Goal: Task Accomplishment & Management: Use online tool/utility

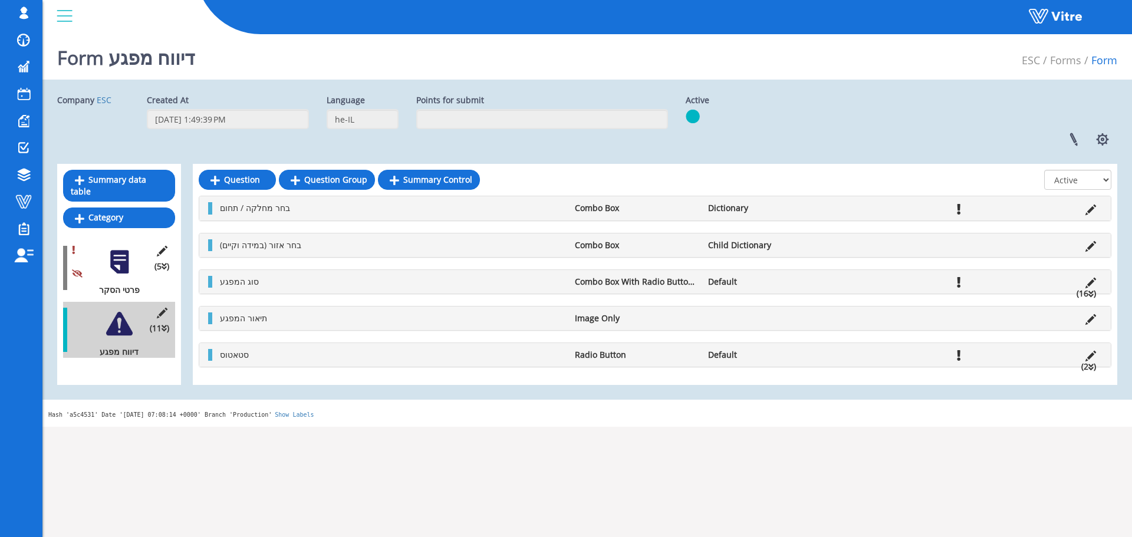
click at [0, 0] on span "Change Company" at bounding box center [0, 0] width 0 height 0
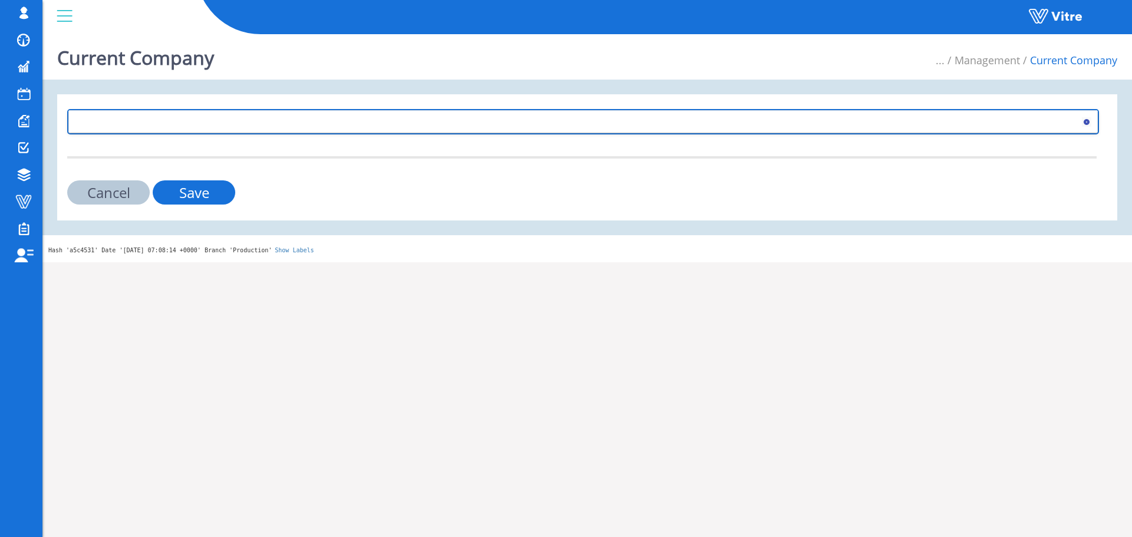
click at [442, 121] on span at bounding box center [572, 121] width 1007 height 21
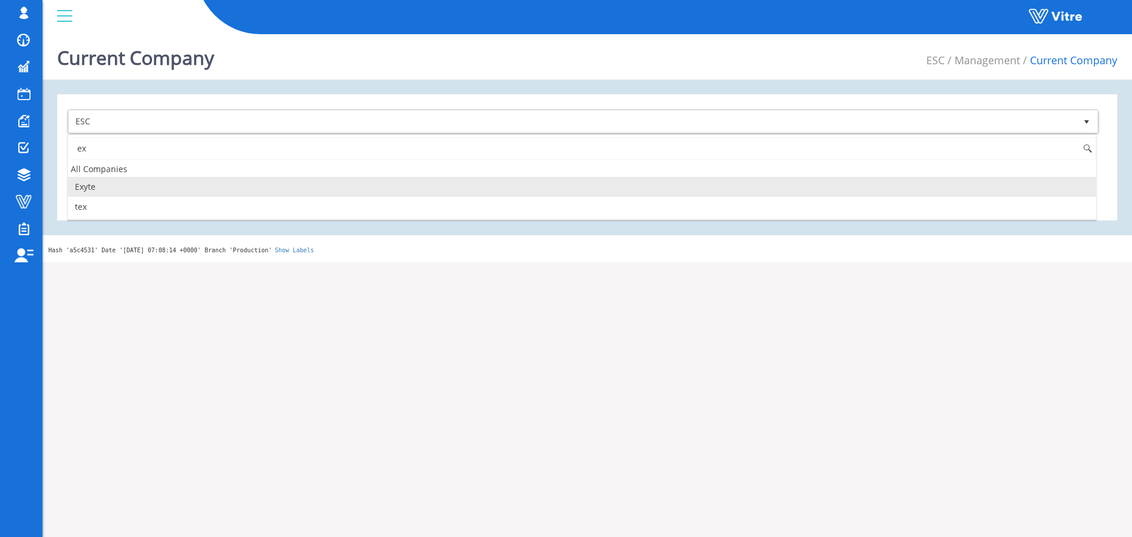
click at [171, 189] on li "Exyte" at bounding box center [582, 187] width 1028 height 20
type input "ex"
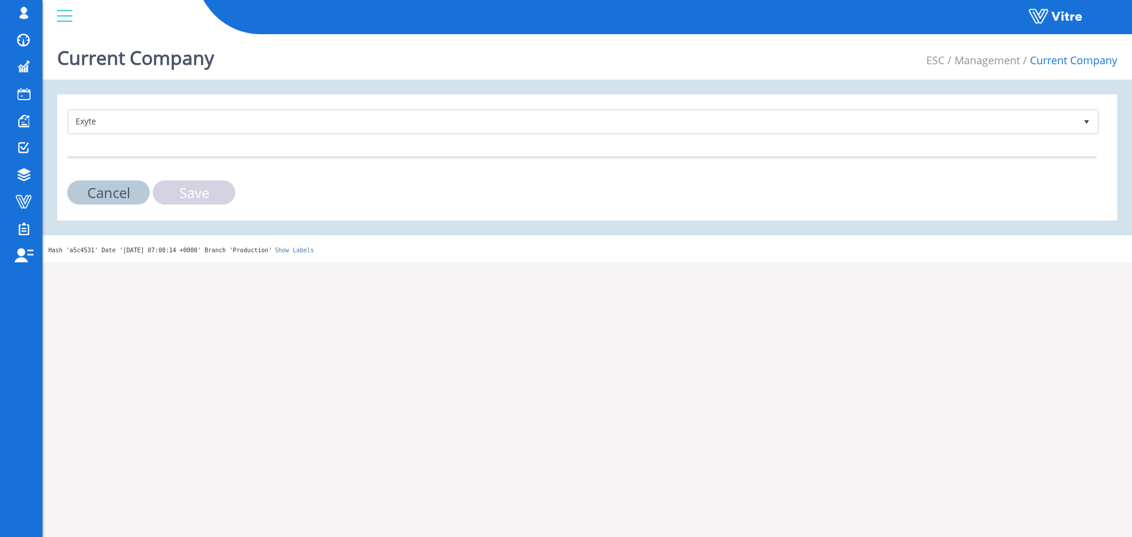
click at [171, 189] on input "Save" at bounding box center [194, 192] width 83 height 24
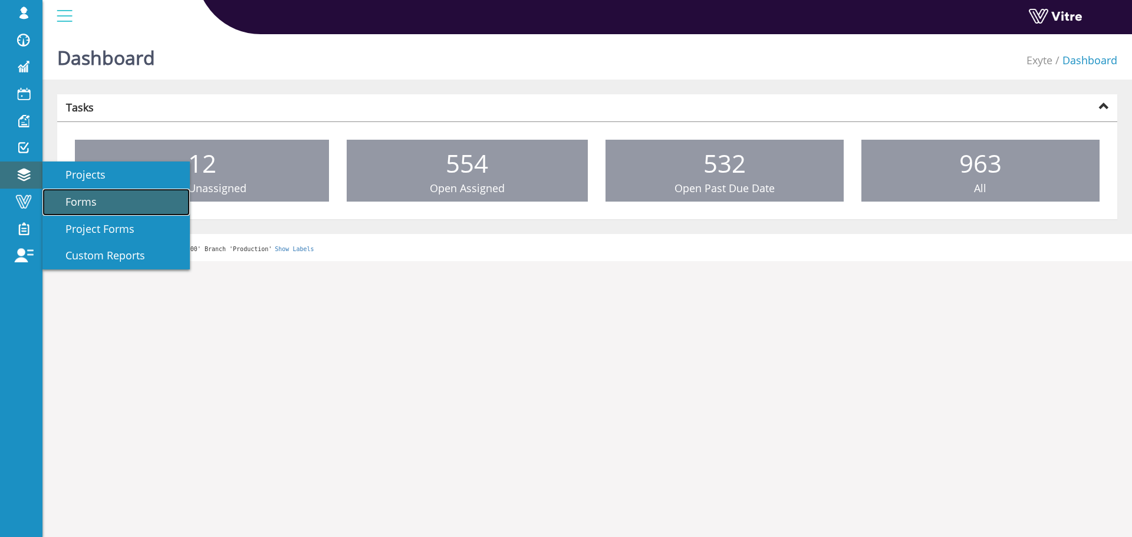
click at [95, 193] on link "Forms" at bounding box center [115, 202] width 147 height 27
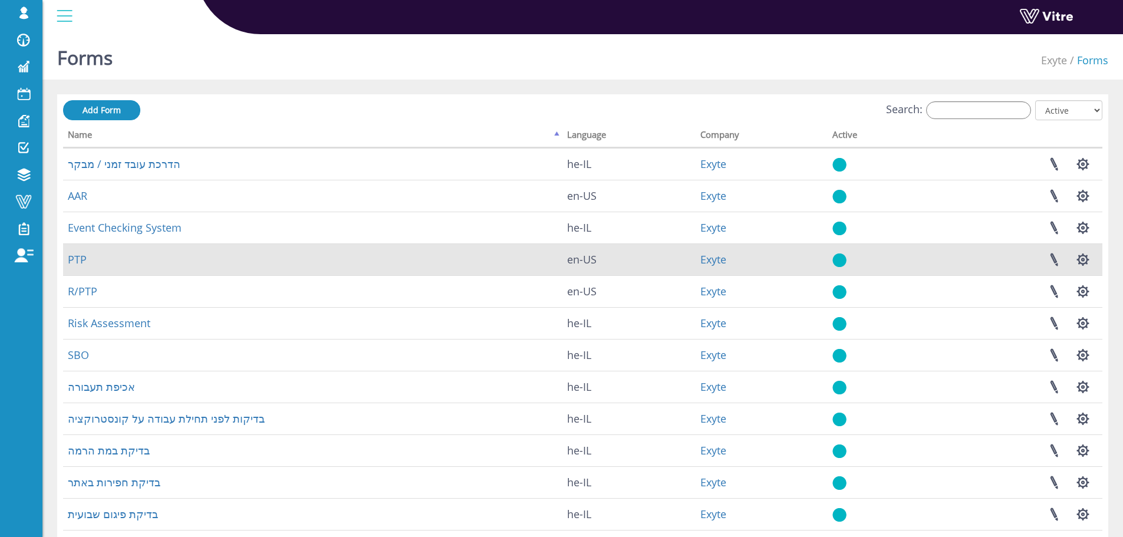
click at [1097, 255] on td "Linked Projects Set Users Manage Templates Clone Form Clone Form Category Addit…" at bounding box center [1010, 259] width 183 height 32
click at [1080, 256] on button "button" at bounding box center [1082, 259] width 29 height 31
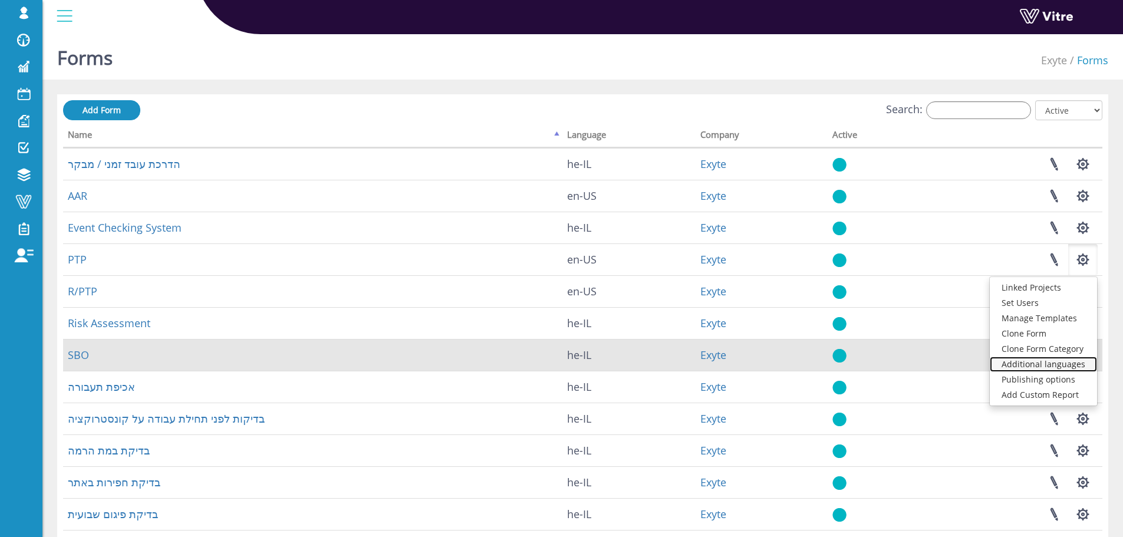
click at [1067, 363] on link "Additional languages" at bounding box center [1042, 364] width 107 height 15
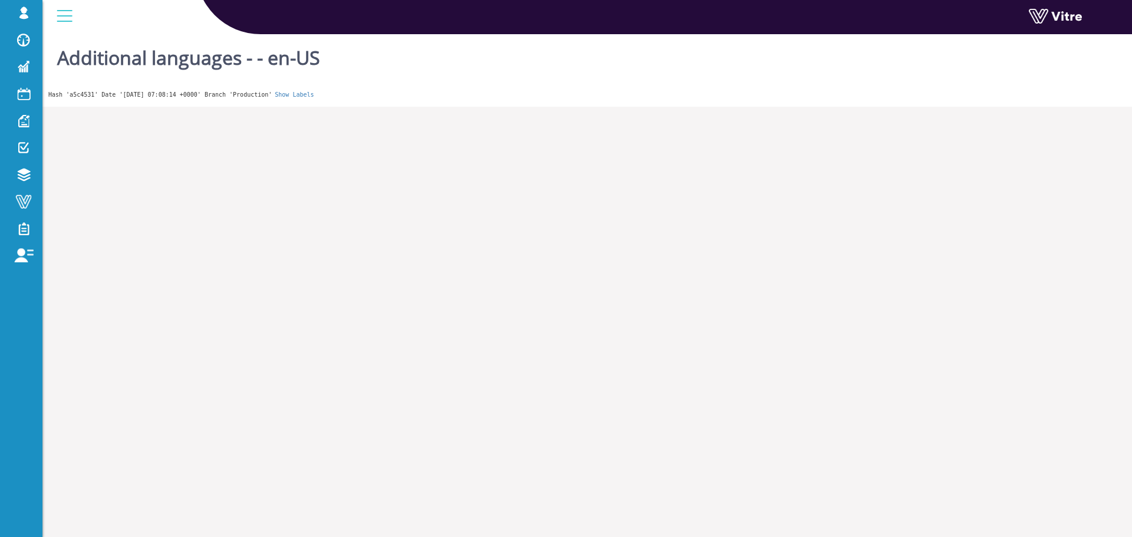
click at [585, 107] on html "[EMAIL_ADDRESS][DOMAIN_NAME] Profile Notification Change Company English Englis…" at bounding box center [566, 53] width 1132 height 107
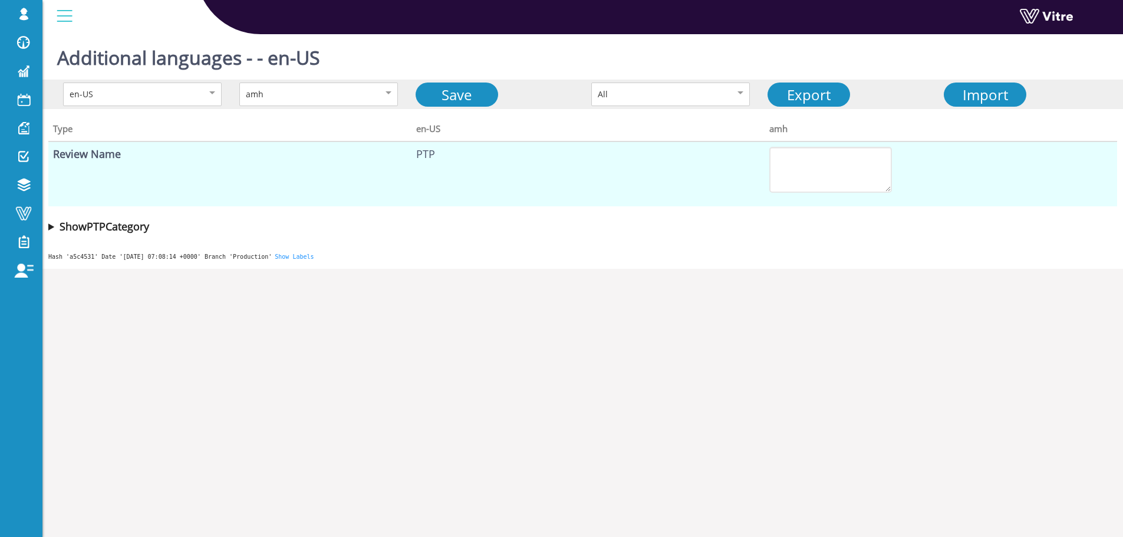
click at [324, 80] on div "en-US amh Save All Export Import" at bounding box center [582, 94] width 1080 height 29
click at [324, 95] on div "amh" at bounding box center [306, 94] width 121 height 13
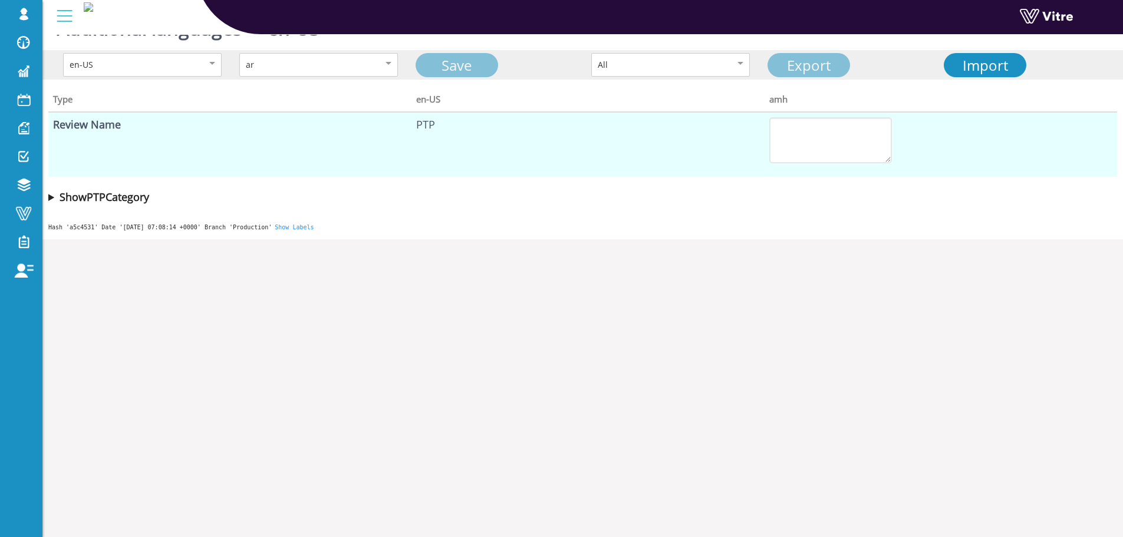
type textarea "PTP"
type textarea "Please choose the Intel supervisor"
type textarea "Exyte Approval"
type textarea "Full Name"
type textarea "Approved?"
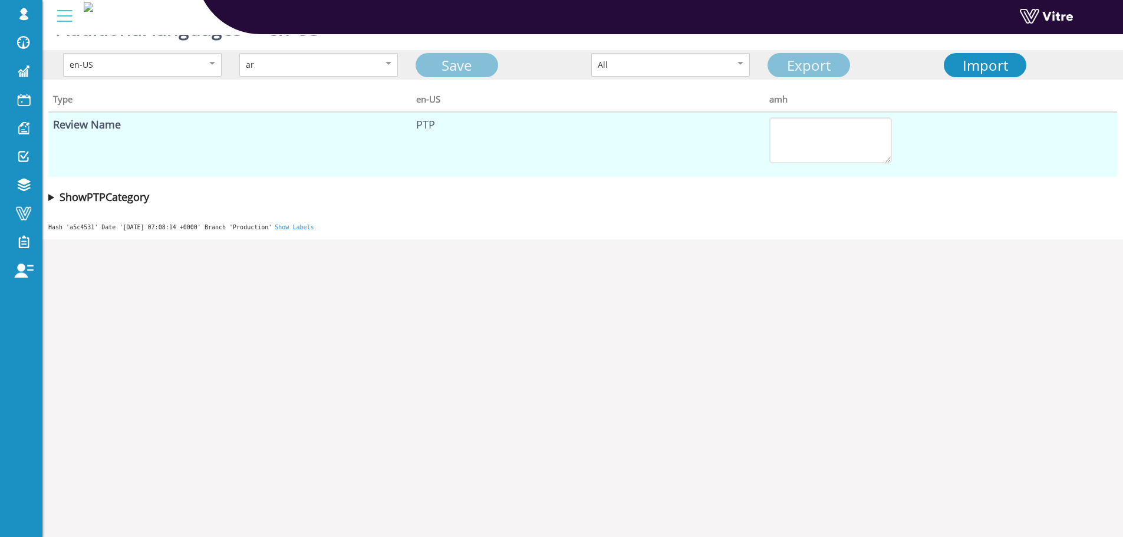
type textarea "Signature"
type textarea "Comments"
type textarea "Intel Supervisor Review"
type textarea "Full Name"
type textarea "Comments"
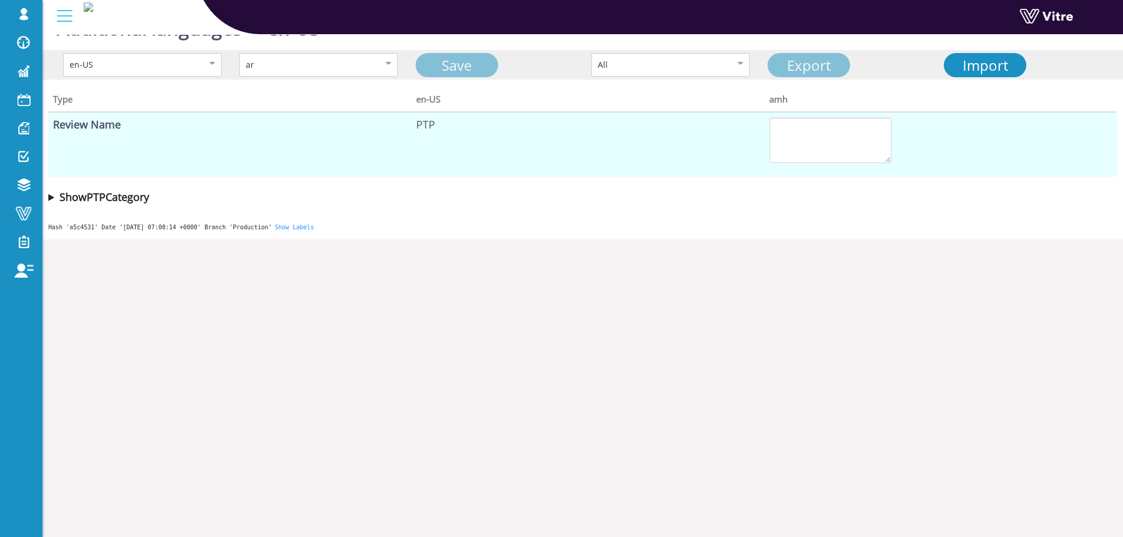
type textarea "Approved?"
type textarea "Signature"
click at [51, 197] on summary "Show PTP Category" at bounding box center [582, 197] width 1068 height 17
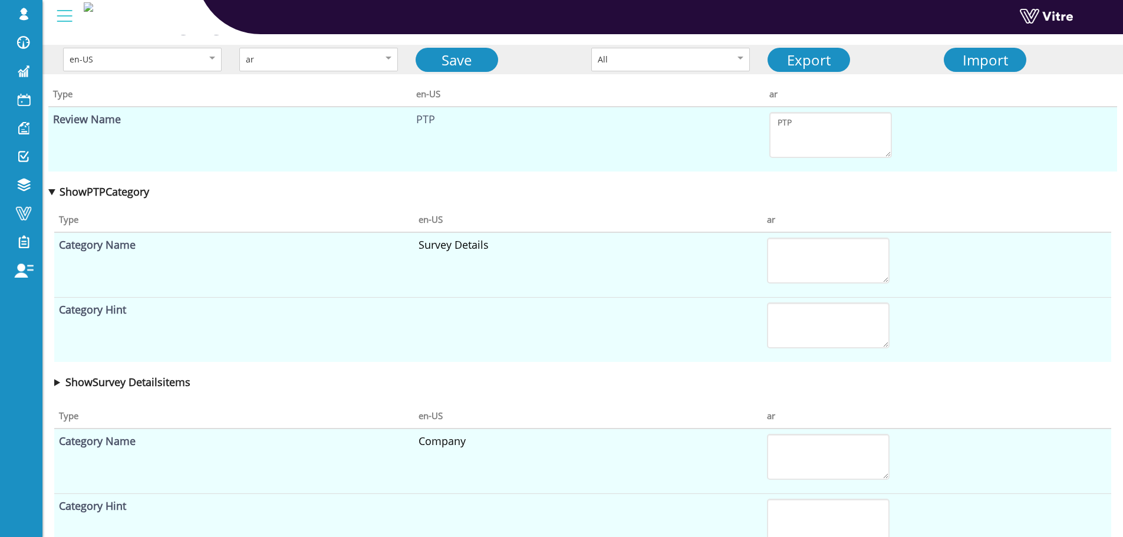
scroll to position [40, 0]
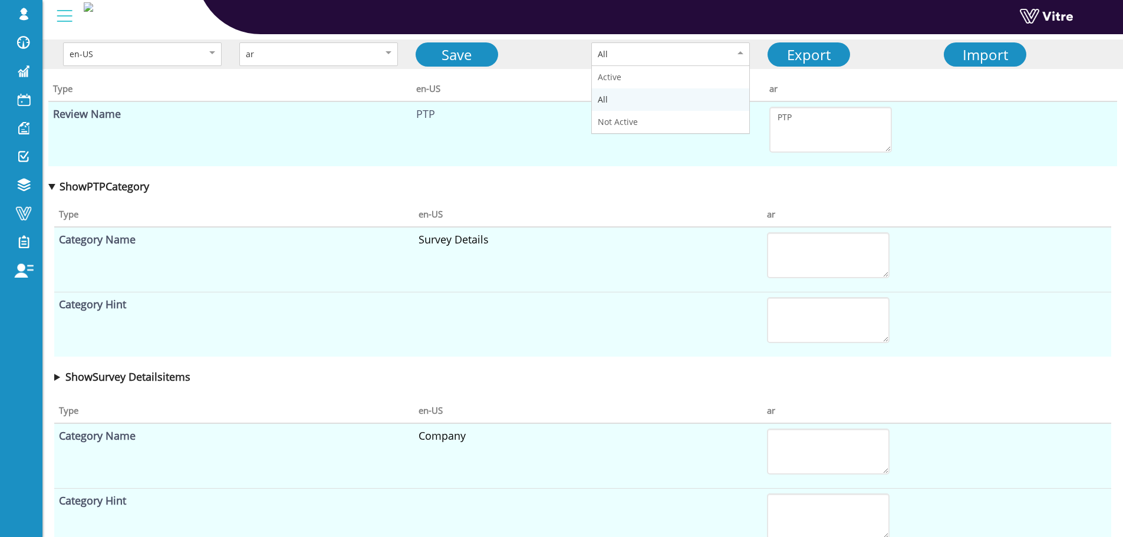
click at [611, 58] on div "All" at bounding box center [658, 54] width 121 height 13
click at [413, 108] on td "PTP" at bounding box center [587, 133] width 352 height 65
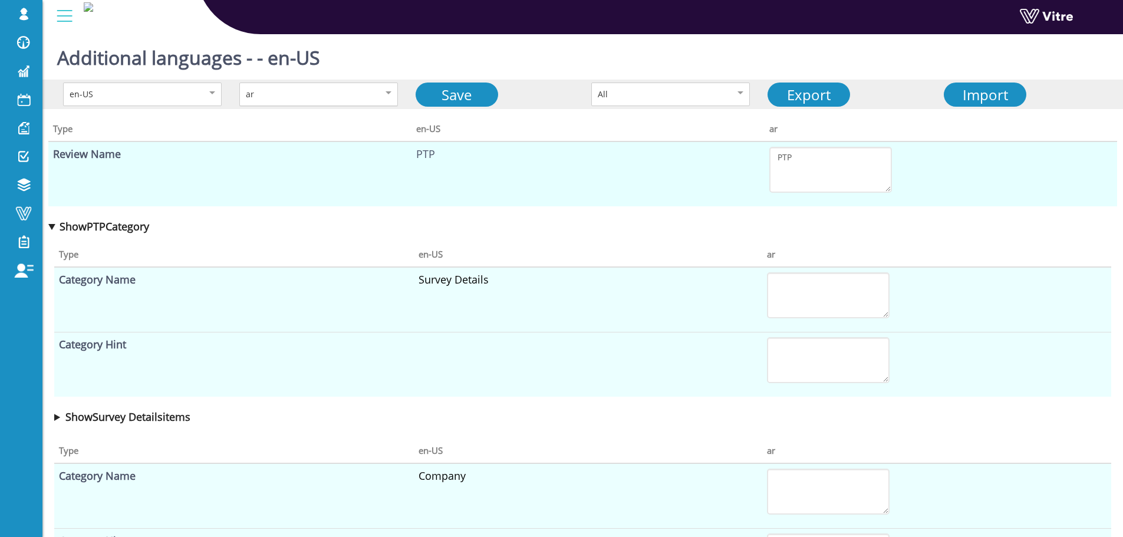
click at [367, 98] on div "ar" at bounding box center [318, 95] width 159 height 24
click at [648, 105] on div "All" at bounding box center [670, 95] width 159 height 24
click at [333, 99] on div "amh" at bounding box center [306, 94] width 121 height 13
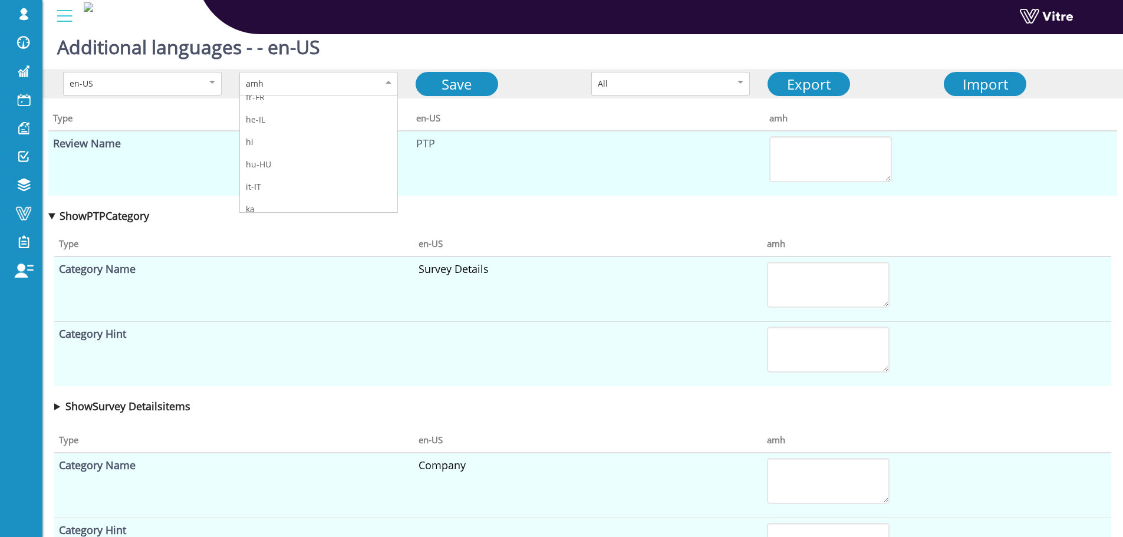
scroll to position [149, 0]
